Goal: Task Accomplishment & Management: Manage account settings

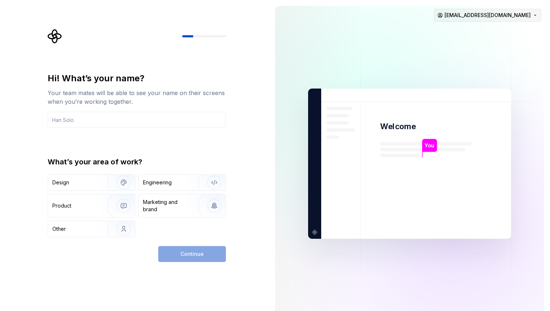
click at [500, 19] on html "Hi! What’s your name? Your team mates will be able to see your name on their sc…" at bounding box center [275, 155] width 550 height 311
click at [491, 32] on div "Sign out" at bounding box center [503, 30] width 69 height 7
